Goal: Browse casually

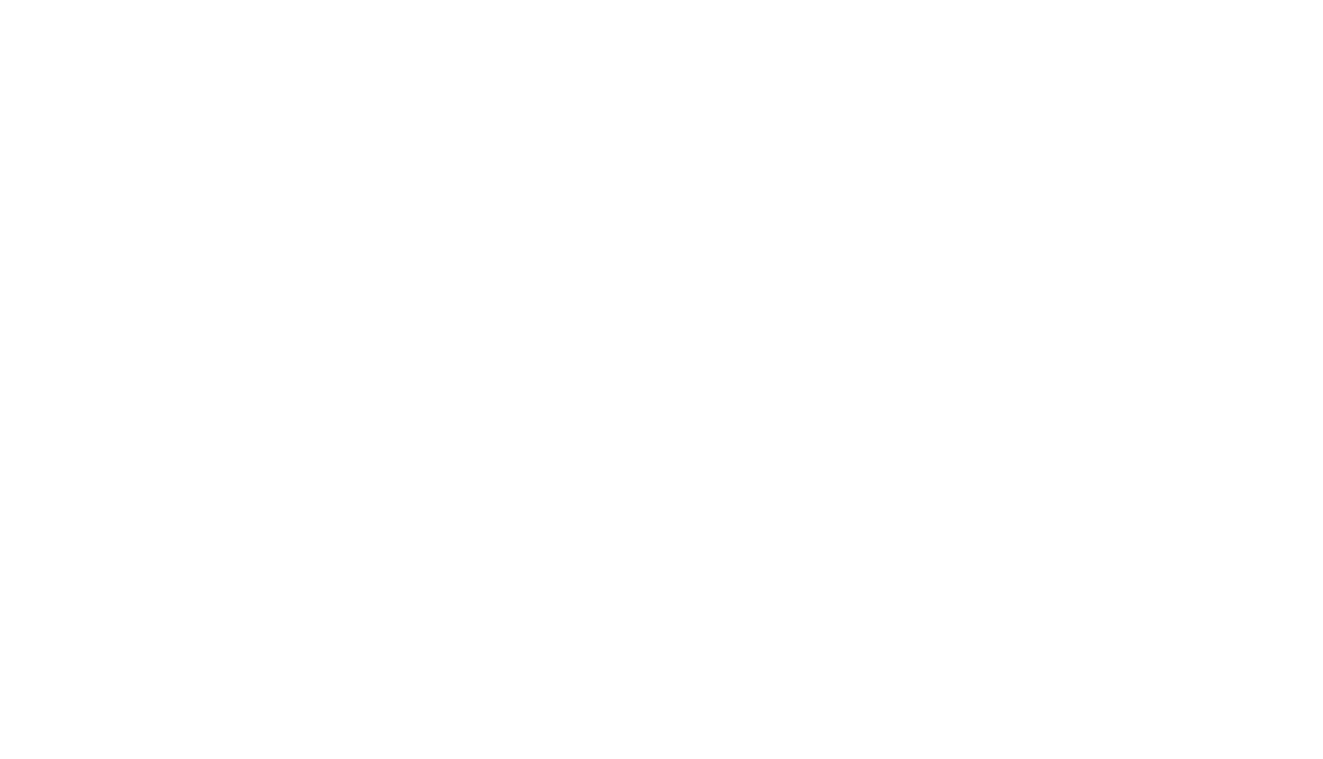
scroll to position [4, 0]
